Goal: Submit feedback/report problem

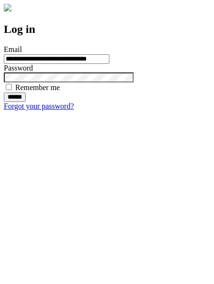
type input "**********"
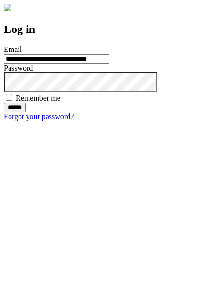
click at [26, 112] on input "******" at bounding box center [15, 108] width 22 height 10
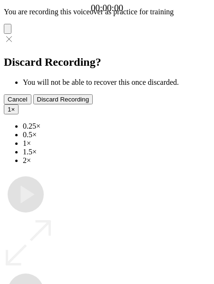
type input "**********"
